Goal: Task Accomplishment & Management: Manage account settings

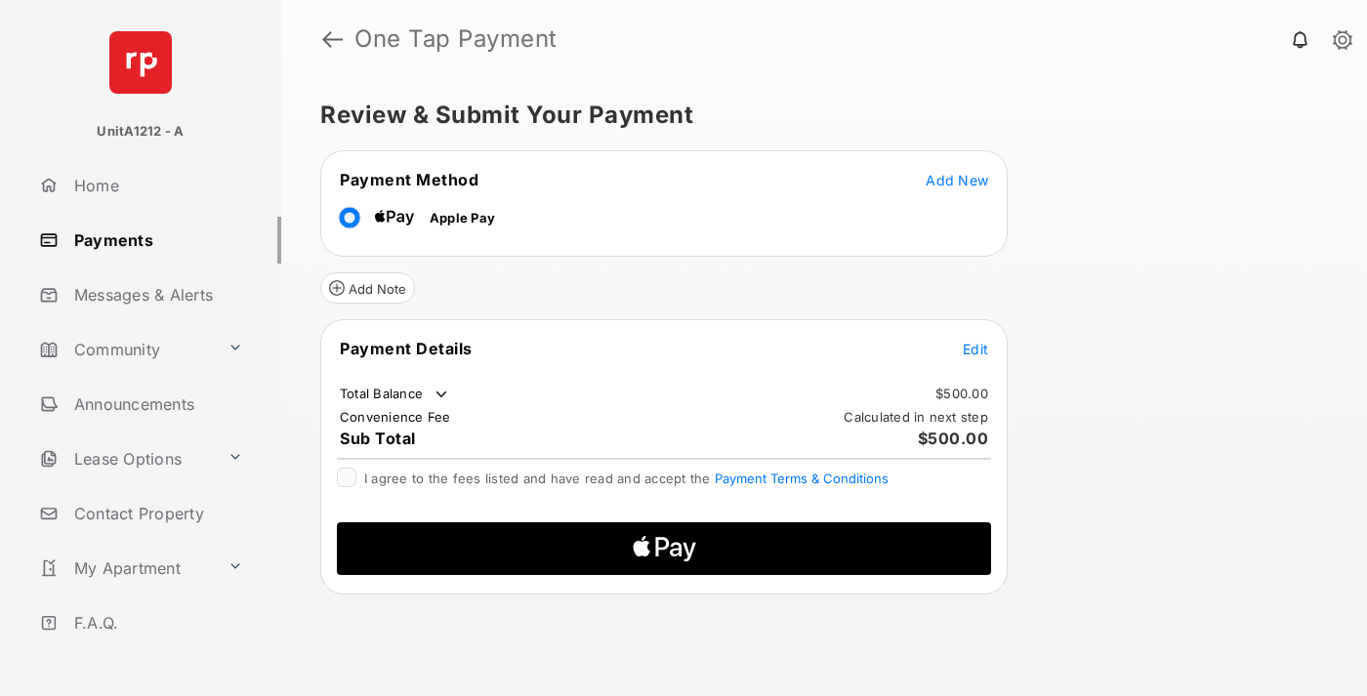
click at [957, 180] on span "Add New" at bounding box center [956, 180] width 62 height 17
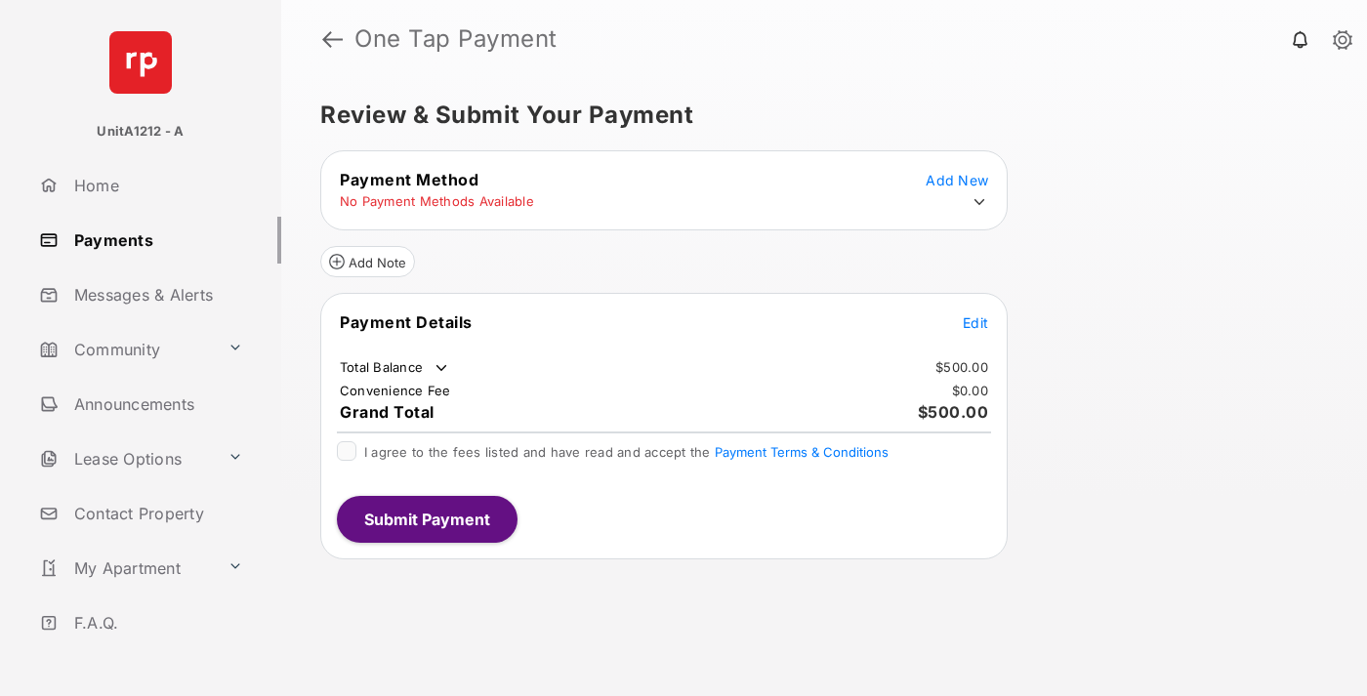
click at [979, 202] on icon at bounding box center [979, 202] width 18 height 18
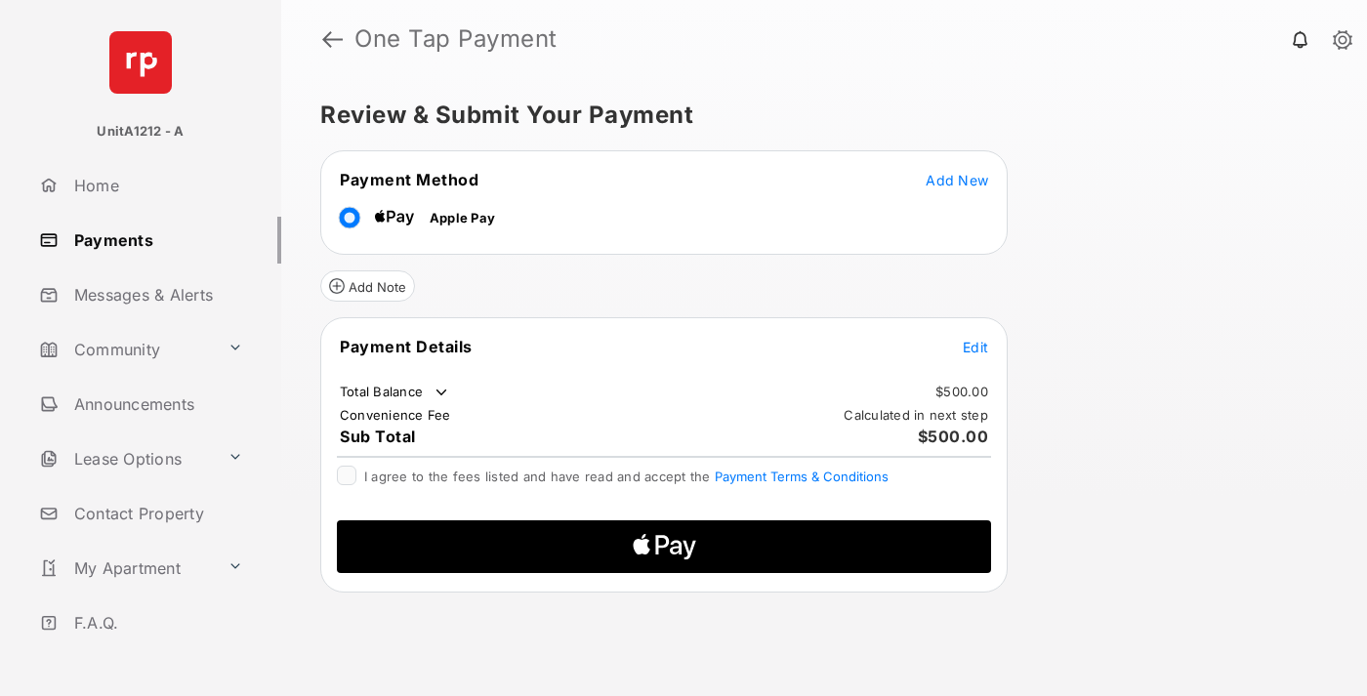
click at [975, 347] on span "Edit" at bounding box center [975, 347] width 25 height 17
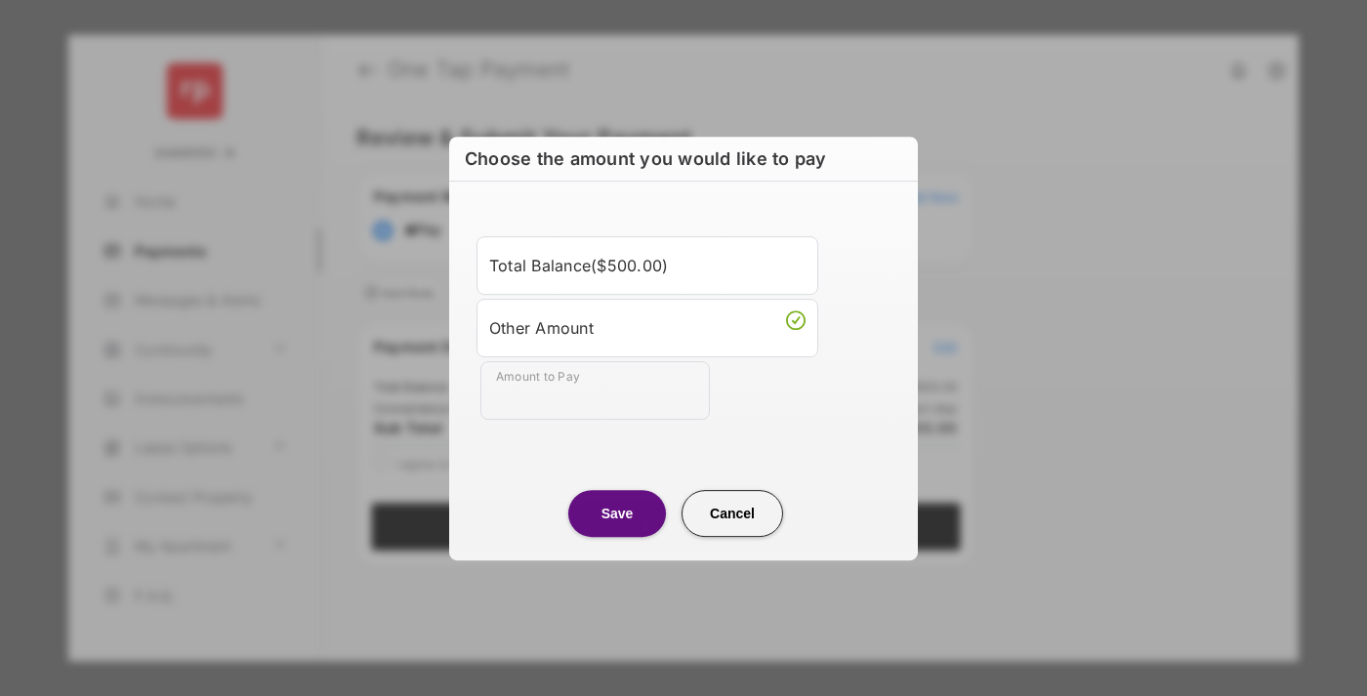
click at [647, 327] on div "Other Amount" at bounding box center [647, 327] width 316 height 33
type input "***"
click at [617, 513] on button "Save" at bounding box center [617, 513] width 98 height 47
